Goal: Information Seeking & Learning: Learn about a topic

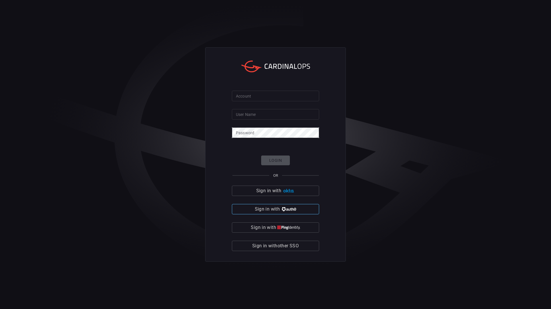
click at [300, 209] on button "Sign in with" at bounding box center [275, 209] width 87 height 10
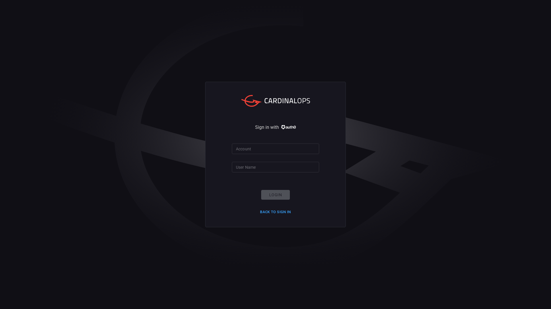
click at [300, 209] on form "Account Account User Name User Name Login Back to Sign in" at bounding box center [275, 179] width 87 height 73
click at [251, 148] on input "Account" at bounding box center [275, 148] width 87 height 11
type input "ropesgray"
click at [258, 169] on input "User Name" at bounding box center [275, 167] width 87 height 11
type input "rachid.gottih"
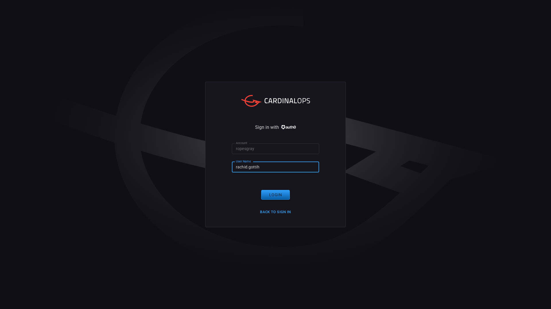
click at [277, 193] on button "Login" at bounding box center [275, 195] width 29 height 10
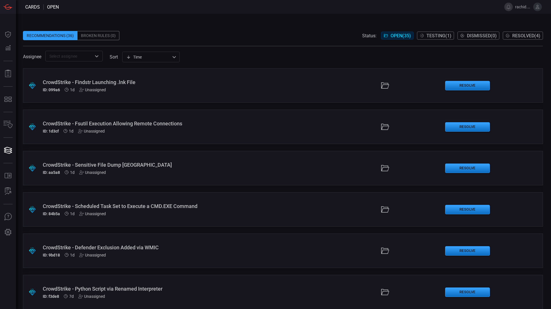
click at [538, 9] on button at bounding box center [537, 7] width 9 height 9
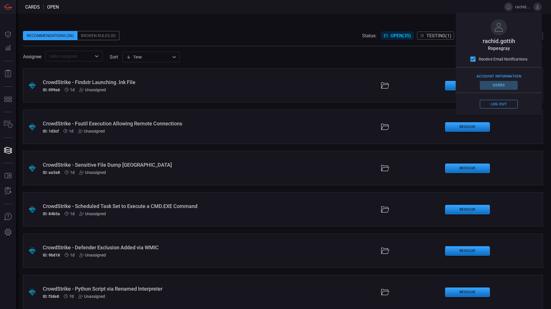
click at [500, 84] on button "Users" at bounding box center [499, 85] width 38 height 9
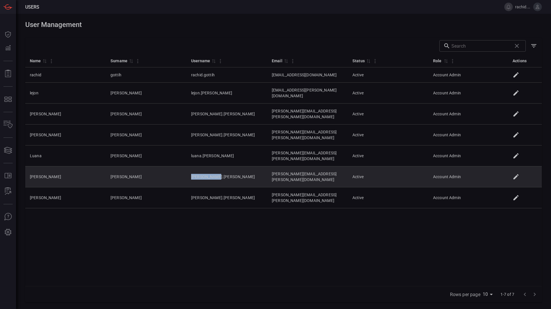
click at [186, 166] on td "[PERSON_NAME].[PERSON_NAME]" at bounding box center [226, 176] width 81 height 21
copy td "[PERSON_NAME].[PERSON_NAME]"
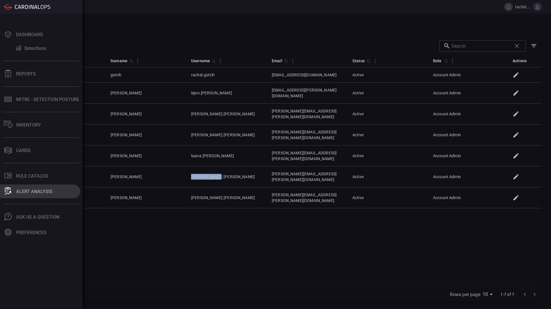
click at [30, 190] on div "ALERT ANALYSIS" at bounding box center [34, 191] width 36 height 5
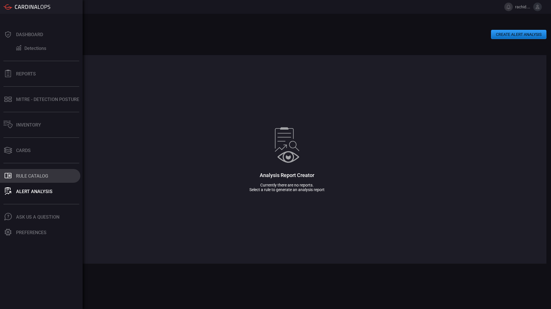
click at [32, 177] on div "Rule Catalog" at bounding box center [32, 175] width 32 height 5
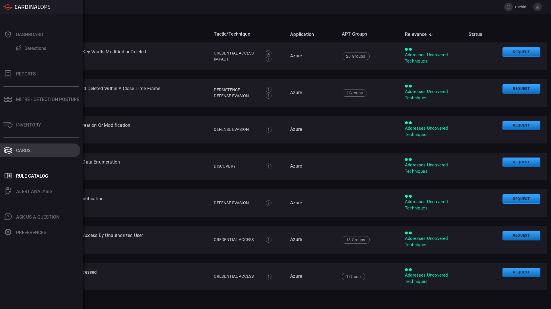
click at [15, 150] on button "Cards" at bounding box center [40, 150] width 80 height 14
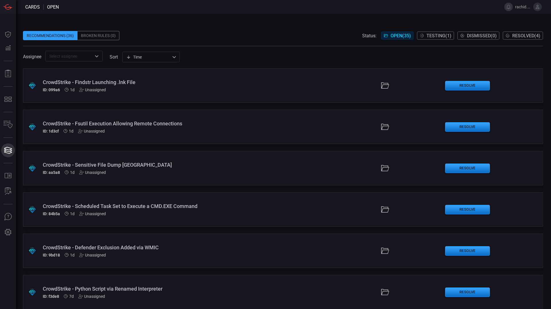
click at [15, 150] on div "Dashboard Dashboard Detections Detections Reports Reports MITRE - Detection Pos…" at bounding box center [8, 126] width 16 height 225
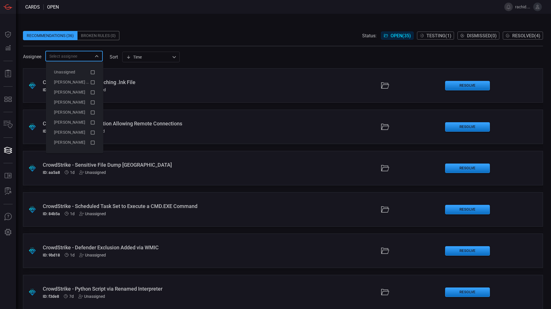
click at [71, 55] on input "text" at bounding box center [69, 55] width 44 height 7
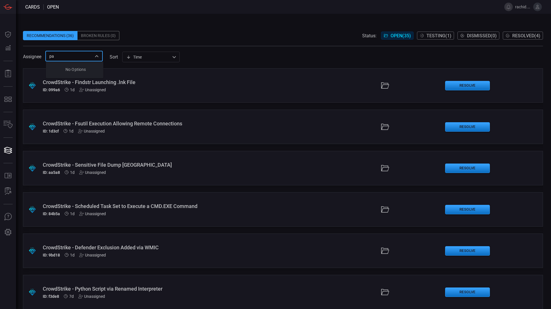
type input "p"
type input "findstr"
drag, startPoint x: 68, startPoint y: 54, endPoint x: 48, endPoint y: 54, distance: 20.1
click at [48, 54] on input "findstr" at bounding box center [69, 55] width 44 height 7
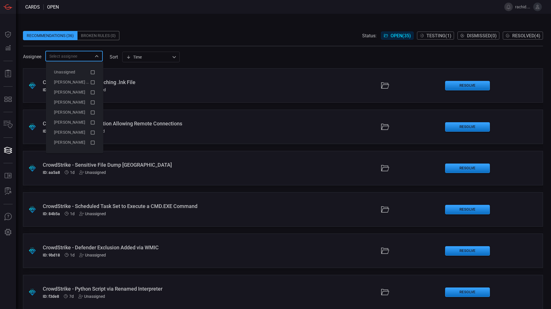
click at [231, 51] on div "Assignee ​ sort Time visibleUpdateTime ​" at bounding box center [283, 56] width 520 height 11
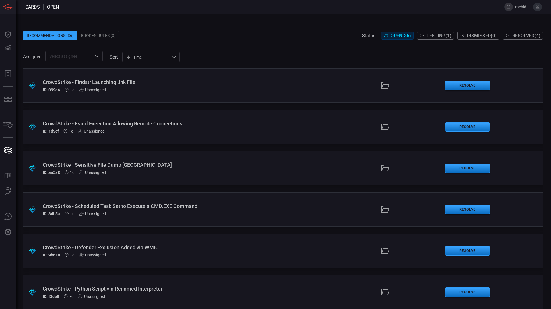
click at [124, 83] on div "CrowdStrike - Findstr Launching .lnk File" at bounding box center [134, 82] width 182 height 6
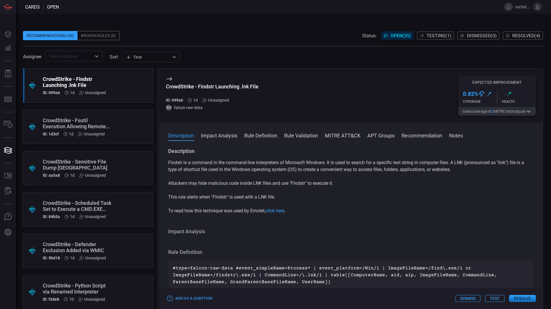
scroll to position [186, 0]
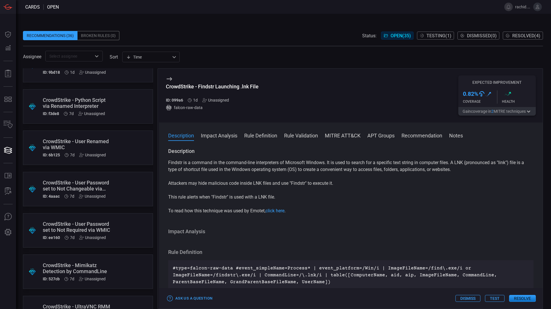
click at [75, 185] on div "CrowdStrike - User Password set to Not Changeable via WMIC" at bounding box center [77, 186] width 69 height 12
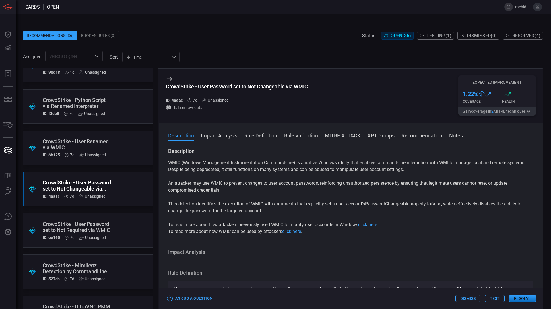
scroll to position [396, 0]
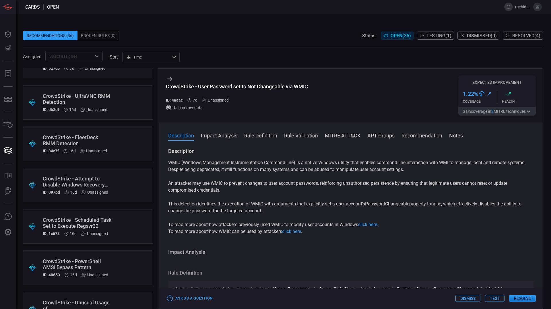
click at [351, 186] on p "An attacker may use WMIC to prevent changes to user account passwords, reinforc…" at bounding box center [350, 187] width 365 height 14
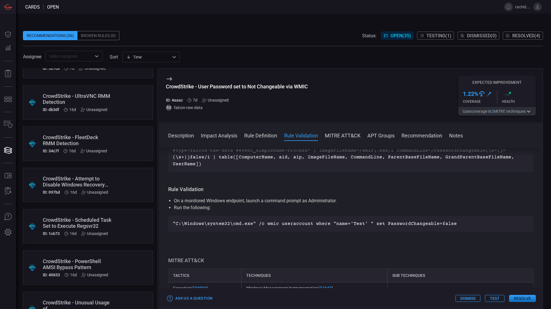
click at [81, 221] on div "CrowdStrike - Scheduled Task Set to Execute Regsvr32" at bounding box center [77, 223] width 69 height 12
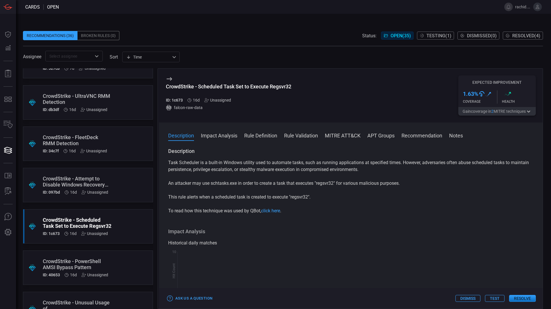
click at [89, 267] on div "CrowdStrike - PowerShell AMSI Bypass Pattern" at bounding box center [77, 264] width 69 height 12
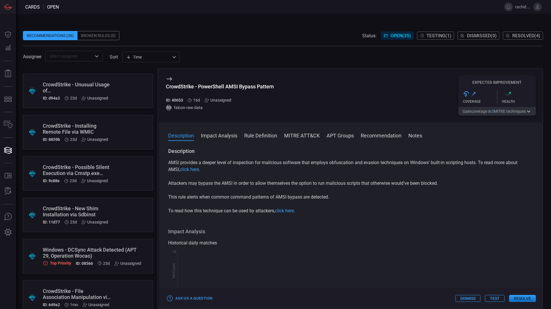
scroll to position [637, 0]
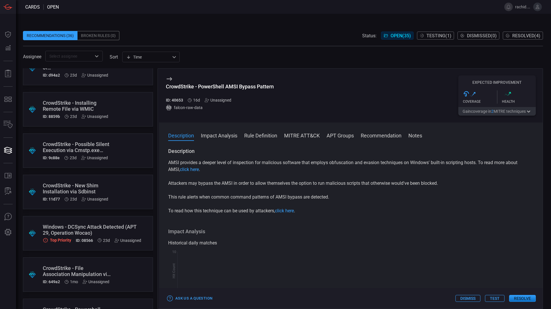
click at [84, 227] on div "Windows - DCSync Attack Detected (APT 29, Operation Wocao)" at bounding box center [92, 230] width 98 height 12
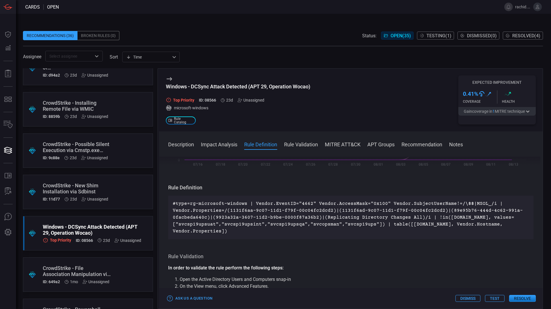
scroll to position [148, 0]
click at [61, 270] on div "CrowdStrike - File Association Manipulation via CLI (Kimsuky)" at bounding box center [77, 271] width 69 height 12
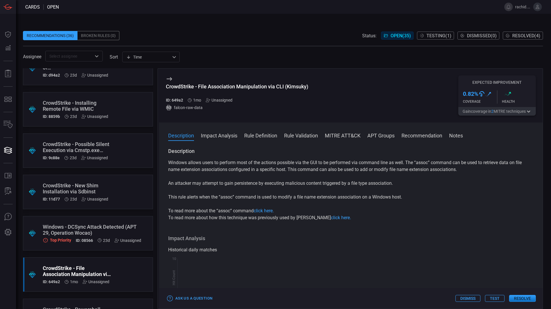
click at [544, 171] on div "Recommendations (36) Broken Rules (0) Status: Open ( 35 ) Testing ( 1 ) Dismiss…" at bounding box center [283, 161] width 535 height 295
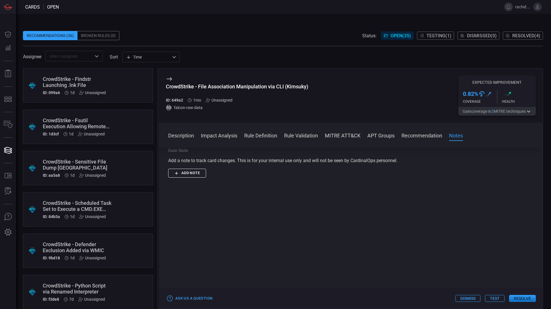
click at [75, 87] on div "CrowdStrike - Findstr Launching .lnk File" at bounding box center [77, 82] width 69 height 12
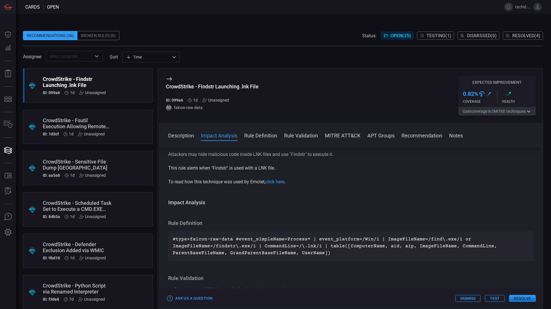
scroll to position [30, 0]
click at [83, 129] on div "CrowdStrike - Fsutil Execution Allowing Remote Connections" at bounding box center [77, 123] width 69 height 12
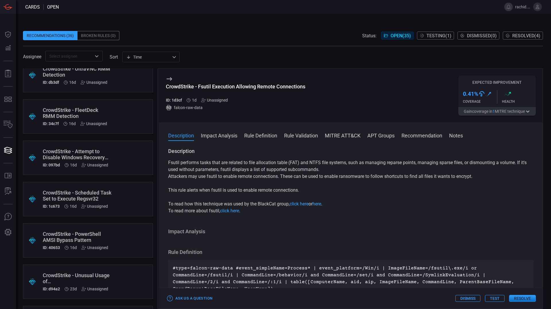
scroll to position [425, 0]
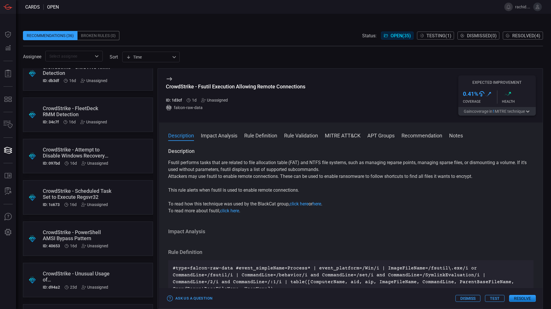
click at [101, 160] on div "CrowdStrike - Attempt to Disable Windows Recovery Environment (NOVABLIGHT) ID: …" at bounding box center [77, 156] width 69 height 19
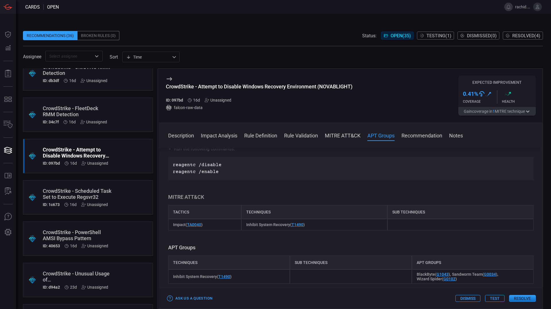
scroll to position [301, 0]
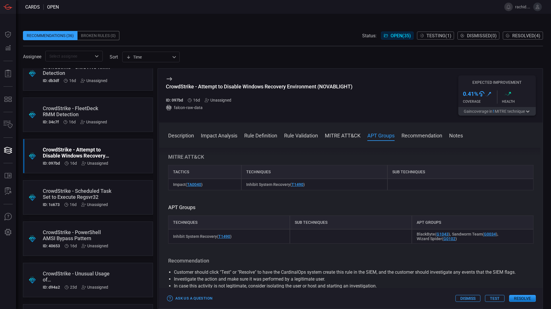
click at [69, 235] on div "CrowdStrike - PowerShell AMSI Bypass Pattern" at bounding box center [77, 235] width 69 height 12
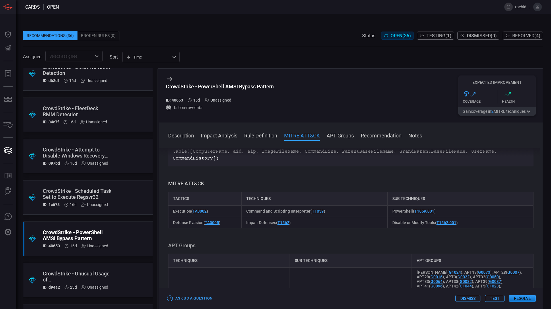
scroll to position [213, 0]
click at [229, 22] on div "Recommendations (36) Broken Rules (0) Status: Open ( 35 ) Testing ( 1 ) Dismiss…" at bounding box center [283, 161] width 535 height 295
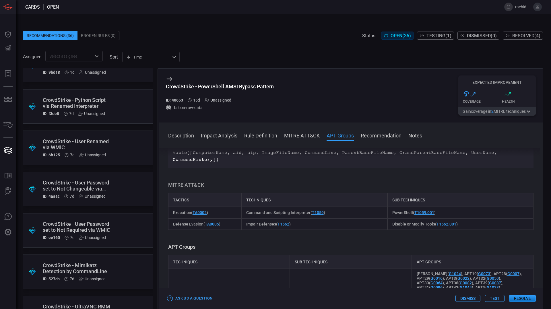
scroll to position [382, 0]
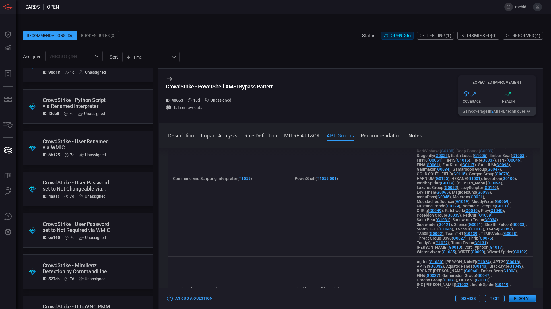
click at [52, 32] on div "Recommendations (36)" at bounding box center [50, 35] width 54 height 9
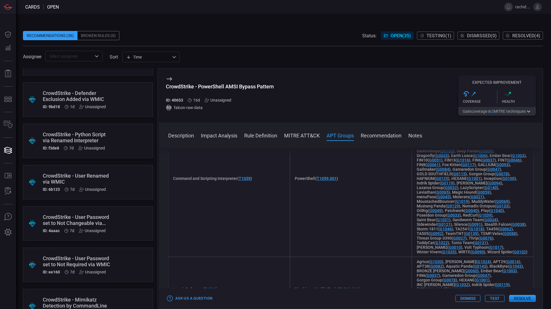
scroll to position [155, 0]
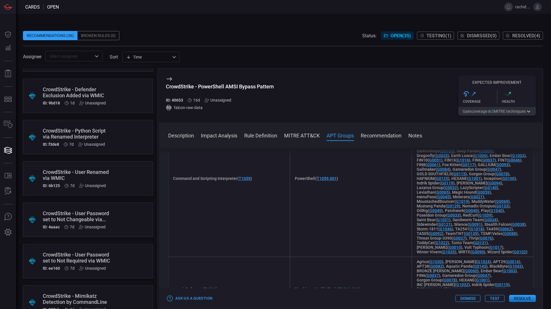
click at [439, 19] on div "Recommendations (36) Broken Rules (0) Status: Open ( 35 ) Testing ( 1 ) Dismiss…" at bounding box center [283, 161] width 535 height 295
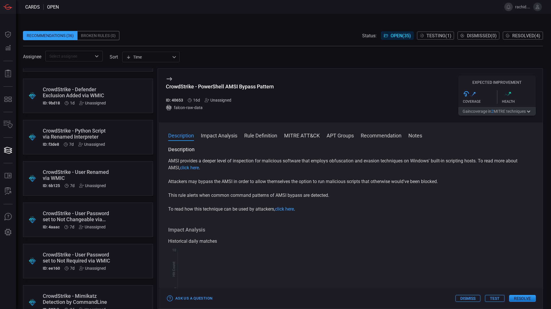
scroll to position [0, 0]
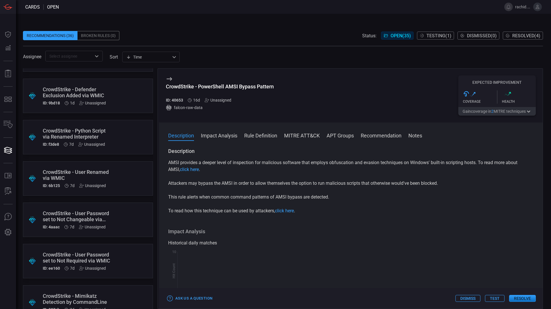
click at [274, 37] on div "Recommendations (36) Broken Rules (0) Status: Open ( 35 ) Testing ( 1 ) Dismiss…" at bounding box center [283, 35] width 520 height 9
